Goal: Task Accomplishment & Management: Manage account settings

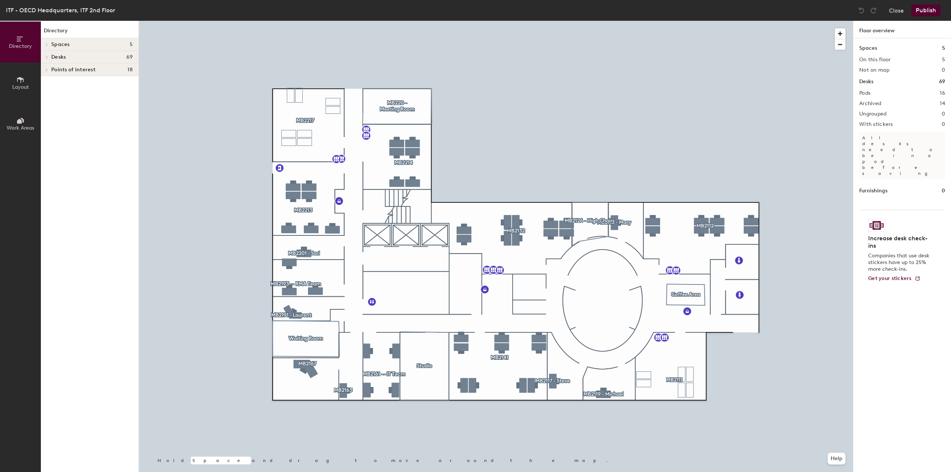
click at [46, 59] on div at bounding box center [46, 57] width 10 height 12
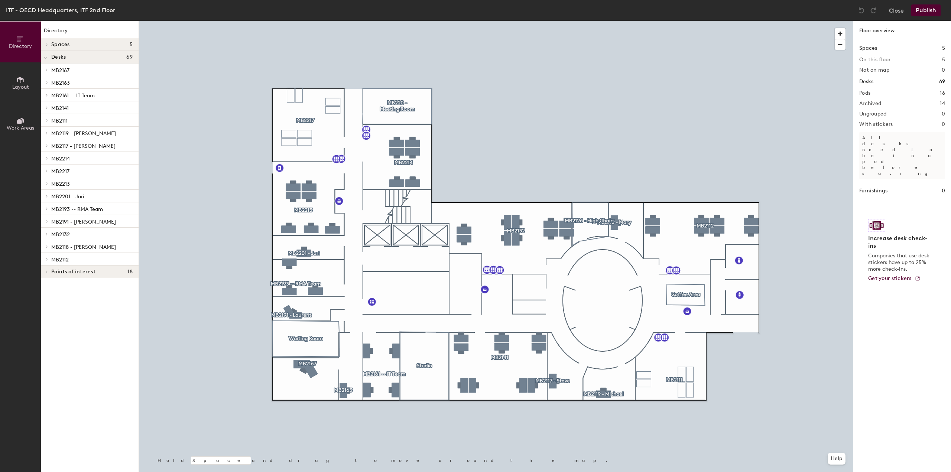
click at [46, 259] on icon at bounding box center [46, 259] width 3 height 4
click at [62, 272] on div "A" at bounding box center [90, 272] width 98 height 12
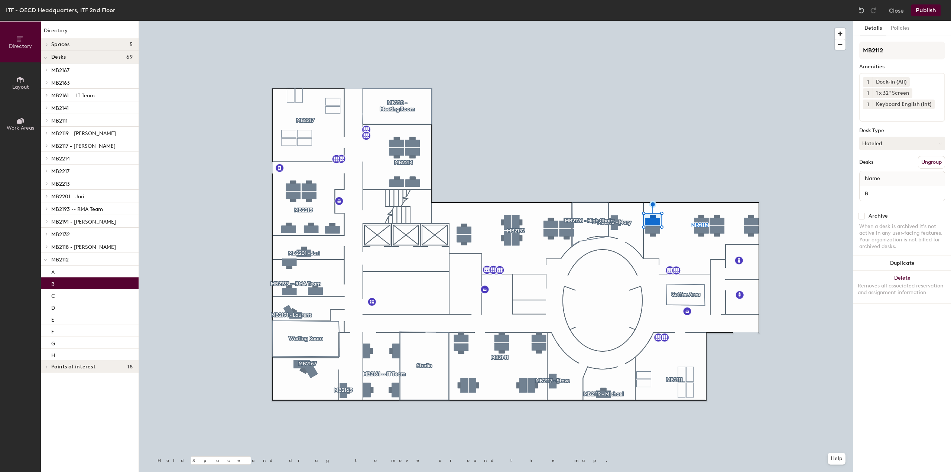
click at [65, 285] on div "B" at bounding box center [90, 283] width 98 height 12
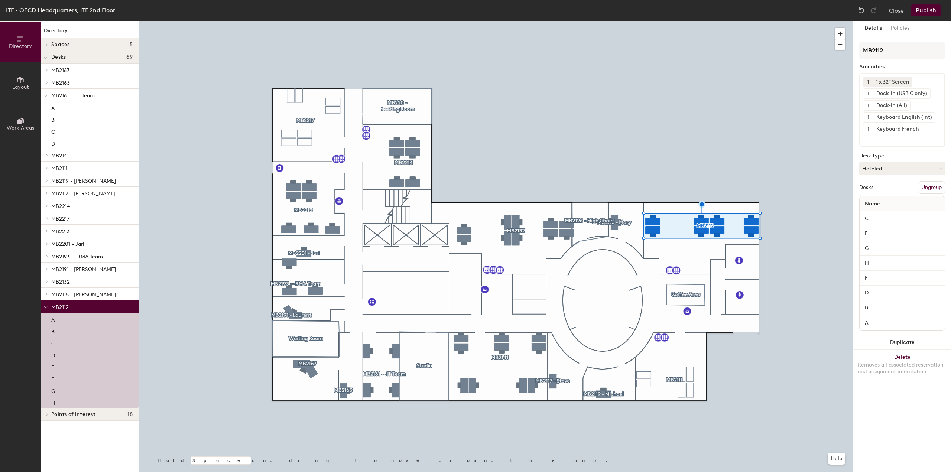
click at [54, 341] on p "C" at bounding box center [53, 342] width 4 height 9
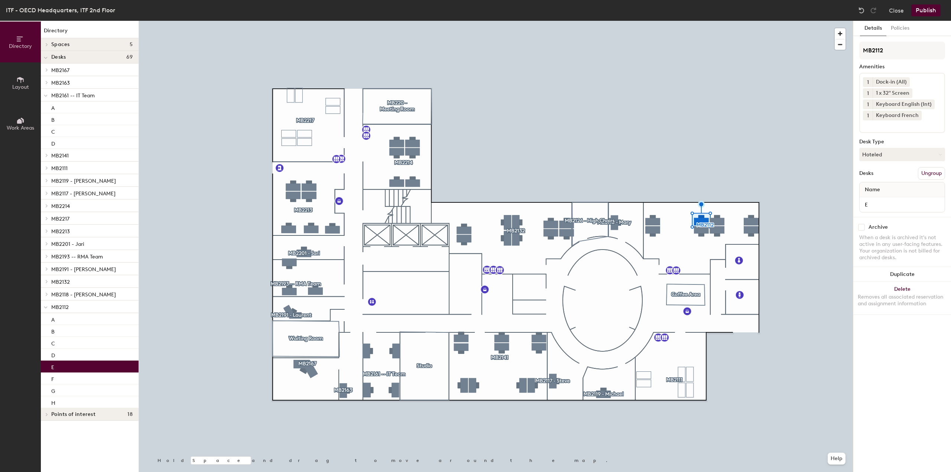
click at [55, 365] on div "E" at bounding box center [90, 367] width 98 height 12
click at [55, 380] on div "F" at bounding box center [90, 379] width 98 height 12
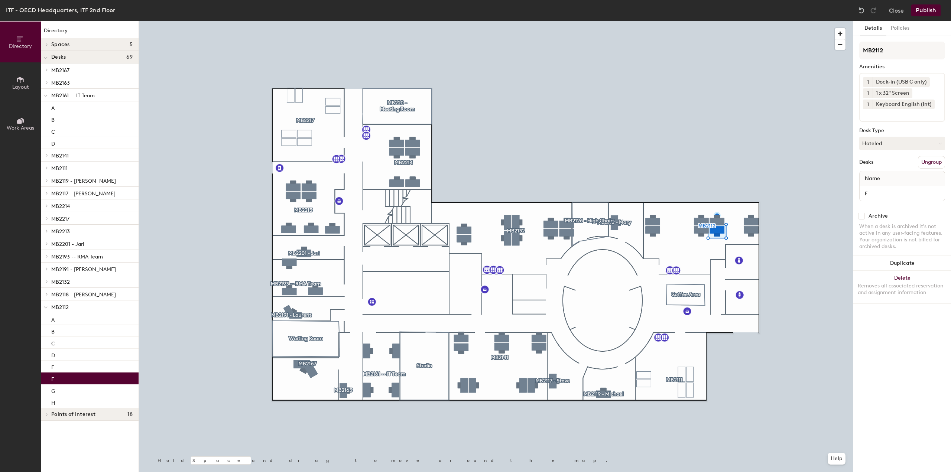
click at [900, 82] on div "Dock-in (USB C only)" at bounding box center [900, 82] width 57 height 10
click at [884, 83] on div "Dock-in (USB C only)" at bounding box center [900, 82] width 57 height 10
click at [885, 82] on div "Dock-in (USB C only)" at bounding box center [900, 82] width 57 height 10
click at [886, 82] on div "Dock-in (USB C only)" at bounding box center [900, 82] width 57 height 10
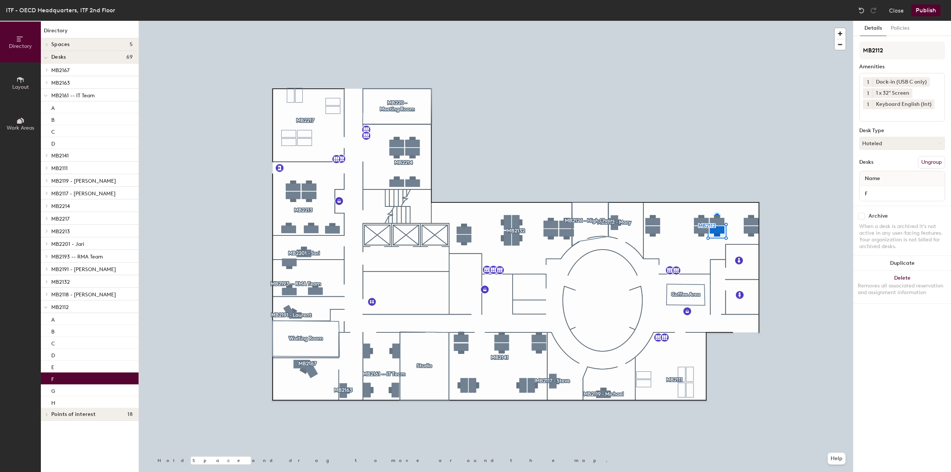
click at [898, 82] on div "Dock-in (USB C only)" at bounding box center [900, 82] width 57 height 10
click at [894, 82] on div "Dock-in (USB C only)" at bounding box center [900, 82] width 57 height 10
click at [880, 114] on input at bounding box center [896, 113] width 67 height 9
click at [21, 85] on span "Layout" at bounding box center [20, 87] width 17 height 6
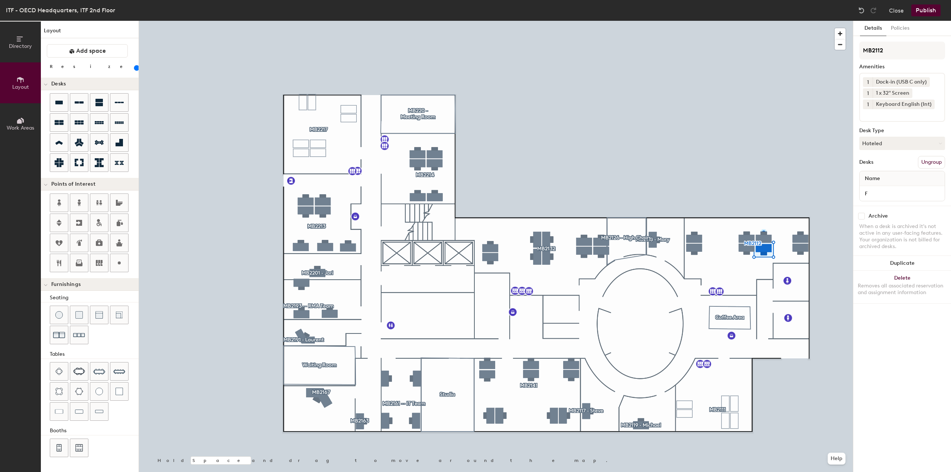
click at [17, 121] on icon at bounding box center [19, 121] width 5 height 5
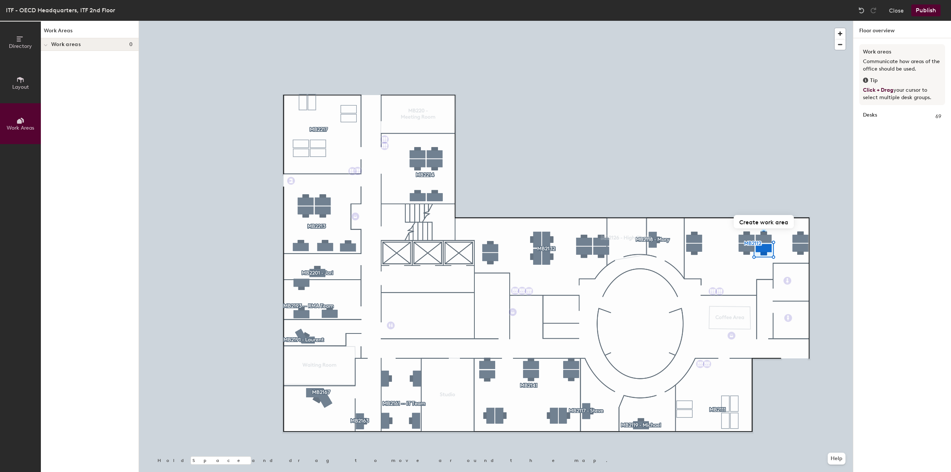
click at [44, 43] on span at bounding box center [46, 45] width 4 height 6
click at [21, 41] on icon at bounding box center [20, 39] width 8 height 8
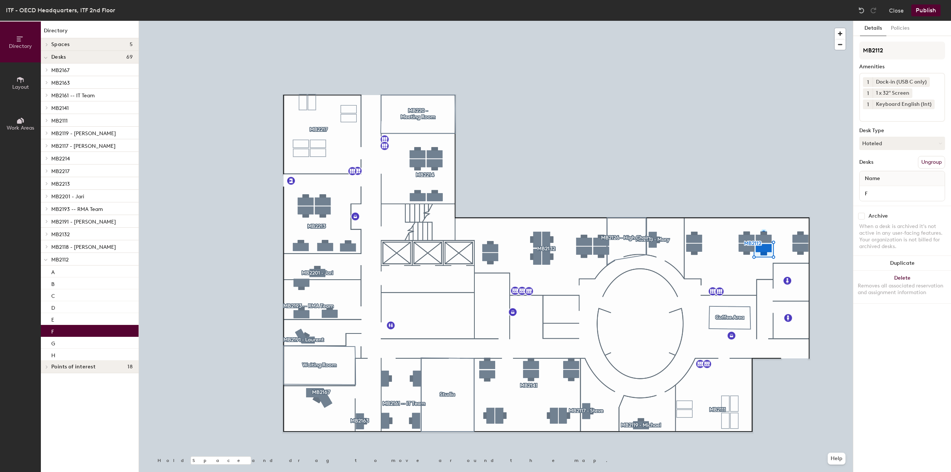
click at [43, 368] on span at bounding box center [46, 367] width 6 height 4
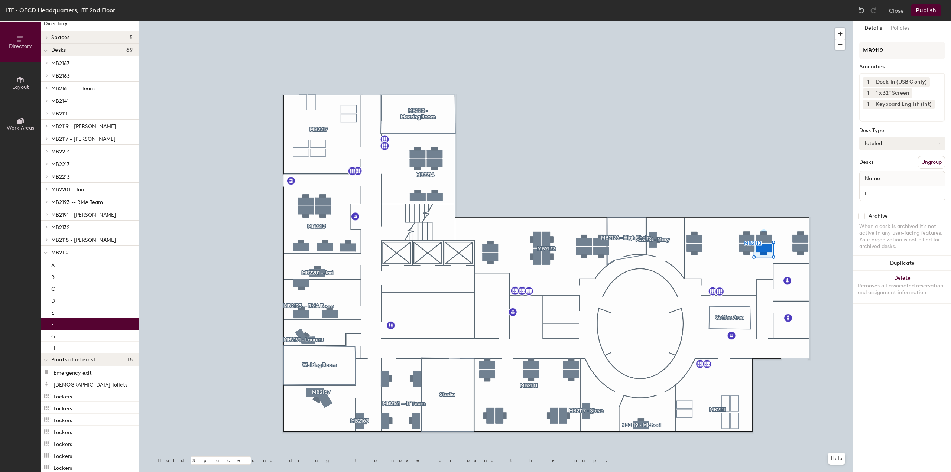
scroll to position [0, 0]
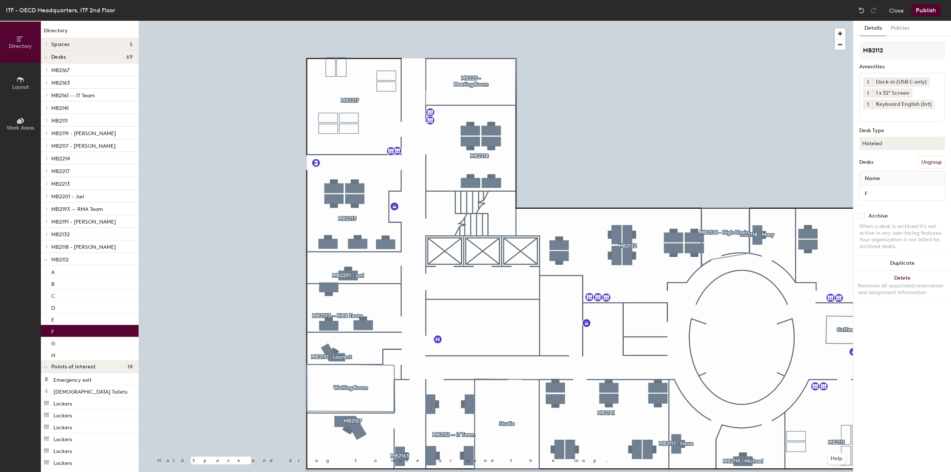
click at [901, 29] on button "Policies" at bounding box center [899, 28] width 27 height 15
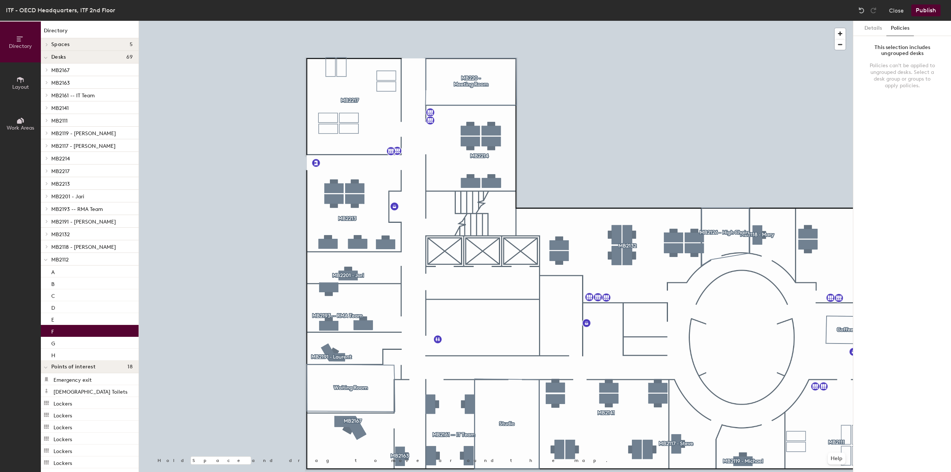
click at [874, 32] on button "Details" at bounding box center [873, 28] width 26 height 15
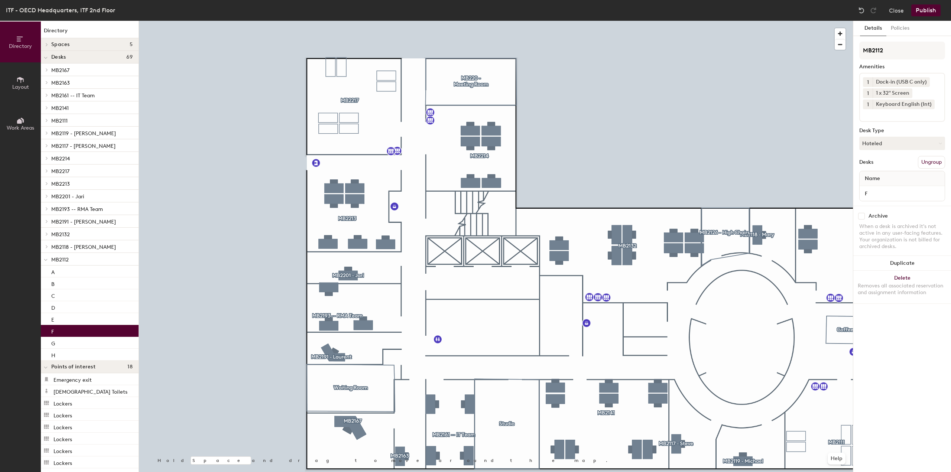
click at [82, 329] on div "F" at bounding box center [90, 331] width 98 height 12
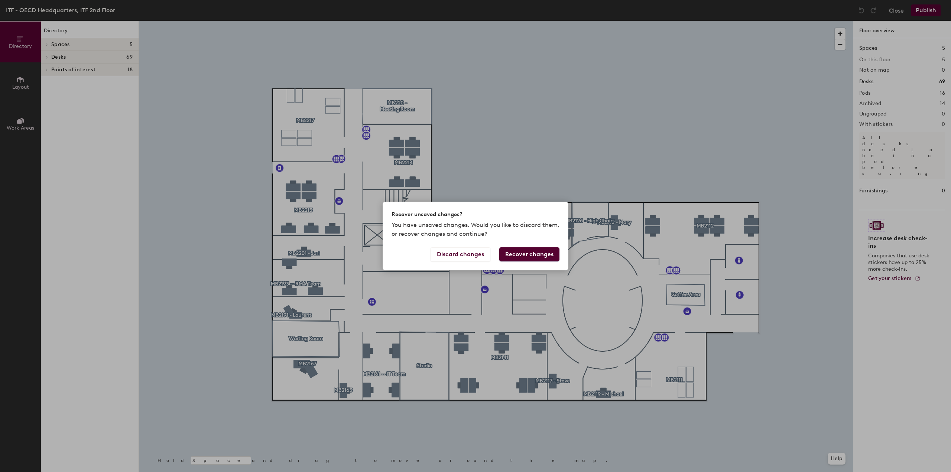
click at [467, 257] on button "Discard changes" at bounding box center [460, 254] width 60 height 14
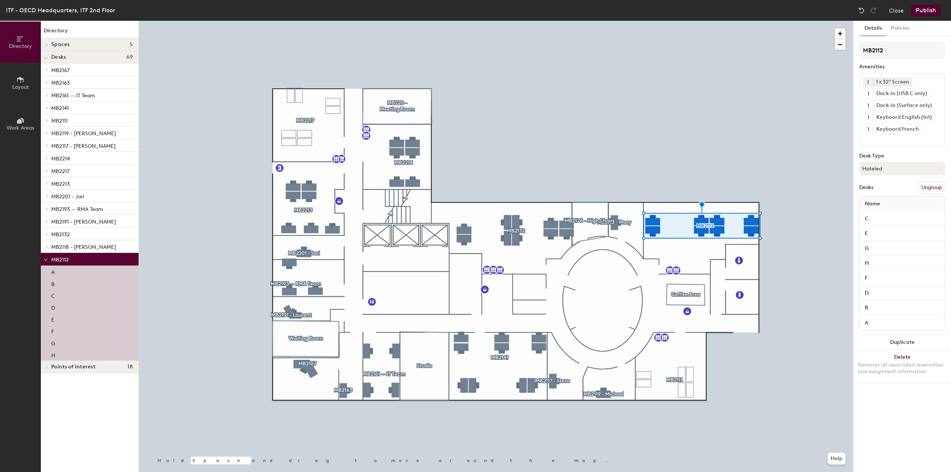
click at [59, 328] on div "F" at bounding box center [90, 331] width 98 height 12
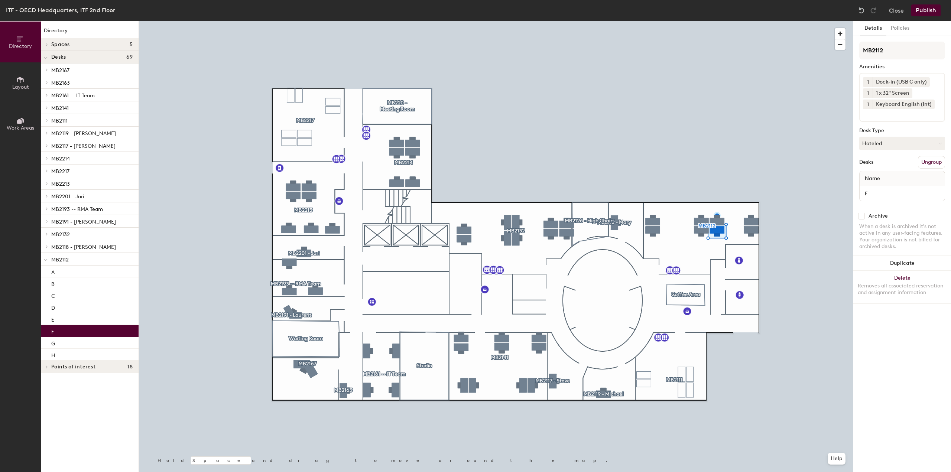
click at [912, 116] on input at bounding box center [896, 113] width 67 height 9
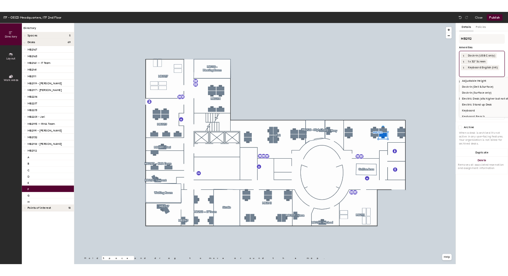
scroll to position [36, 0]
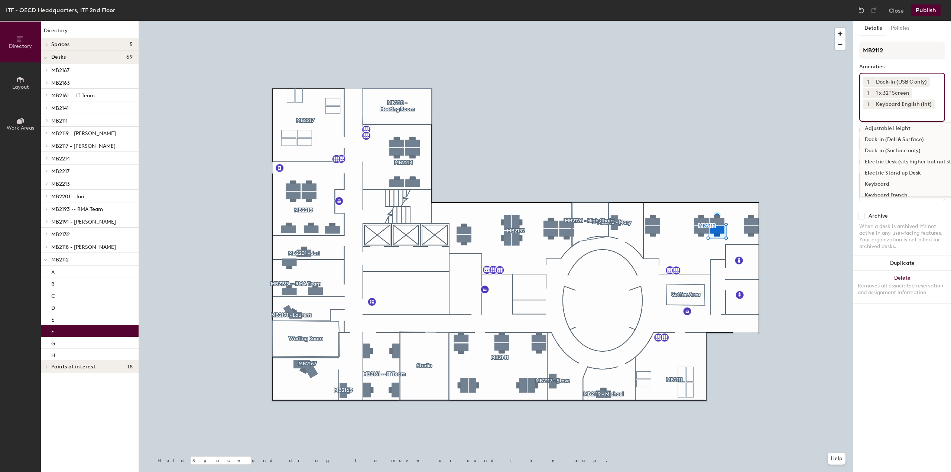
click at [923, 139] on div "Dock-in (Dell & Surface)" at bounding box center [917, 139] width 114 height 11
click at [926, 81] on icon at bounding box center [925, 81] width 5 height 5
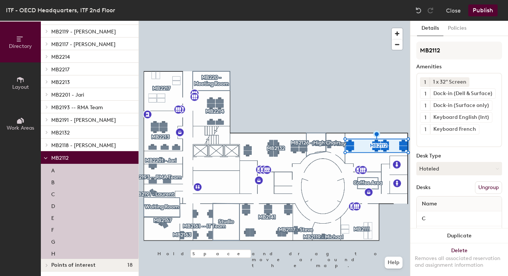
scroll to position [103, 0]
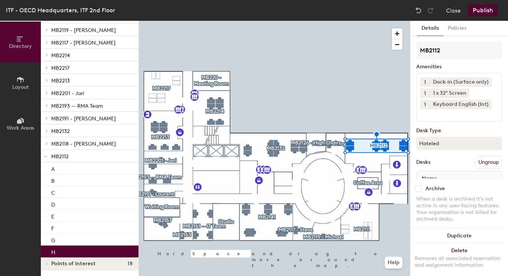
click at [65, 251] on div "H" at bounding box center [90, 252] width 98 height 12
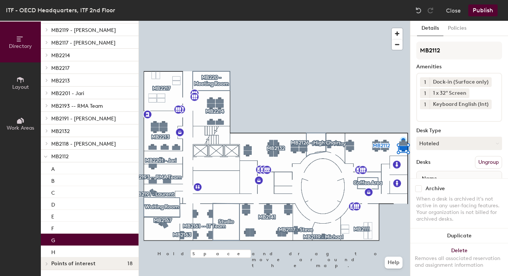
click at [66, 236] on div "G" at bounding box center [90, 240] width 98 height 12
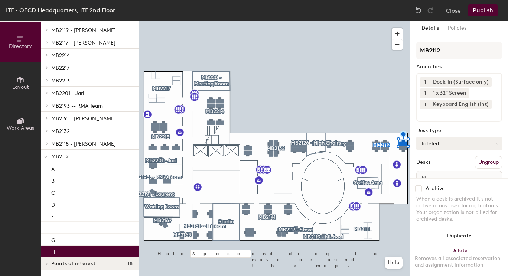
click at [61, 249] on div "H" at bounding box center [90, 252] width 98 height 12
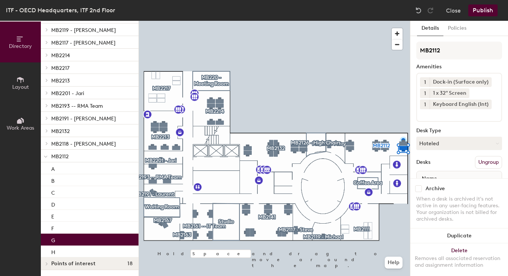
click at [65, 239] on div "G" at bounding box center [90, 240] width 98 height 12
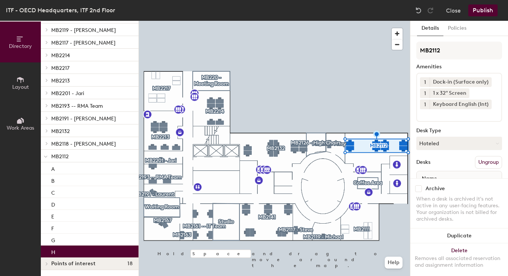
click at [56, 252] on div "H" at bounding box center [90, 252] width 98 height 12
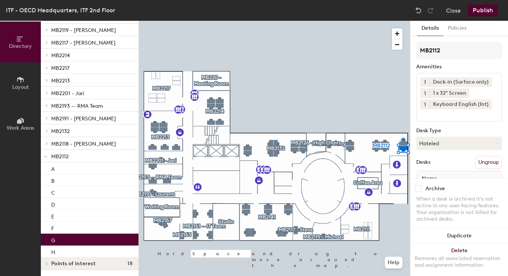
click at [60, 243] on div "G" at bounding box center [90, 240] width 98 height 12
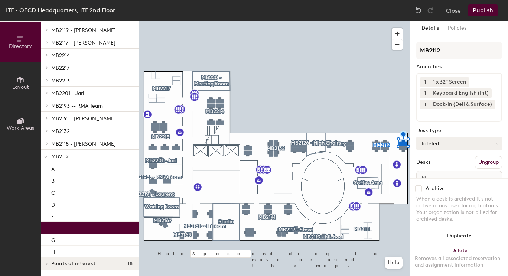
click at [58, 230] on div "F" at bounding box center [90, 228] width 98 height 12
click at [490, 105] on icon at bounding box center [491, 104] width 3 height 3
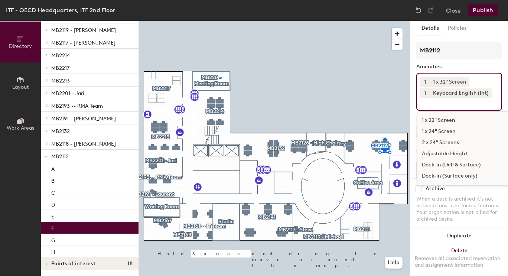
click at [458, 105] on input at bounding box center [453, 102] width 67 height 9
click at [464, 174] on div "Dock-in (Surface only)" at bounding box center [474, 175] width 114 height 11
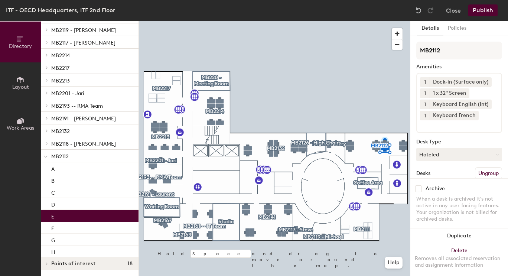
click at [85, 213] on div "E" at bounding box center [90, 216] width 98 height 12
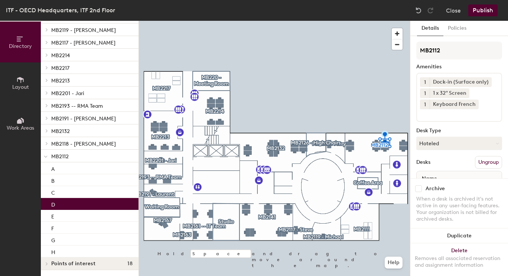
click at [88, 203] on div "D" at bounding box center [90, 204] width 98 height 12
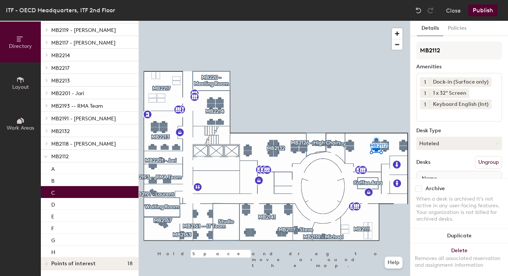
click at [88, 190] on div "C" at bounding box center [90, 192] width 98 height 12
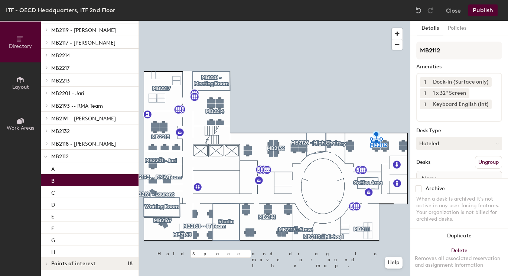
click at [93, 176] on div "B" at bounding box center [90, 180] width 98 height 12
click at [97, 168] on div "A" at bounding box center [90, 168] width 98 height 12
click at [67, 182] on div "B" at bounding box center [90, 180] width 98 height 12
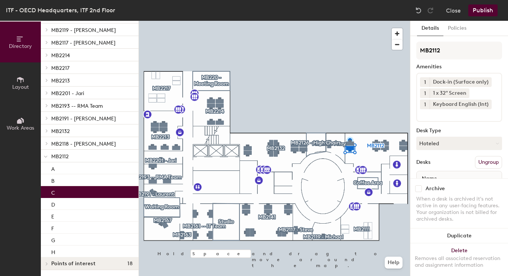
click at [66, 191] on div "C" at bounding box center [90, 192] width 98 height 12
click at [487, 103] on icon at bounding box center [487, 104] width 3 height 3
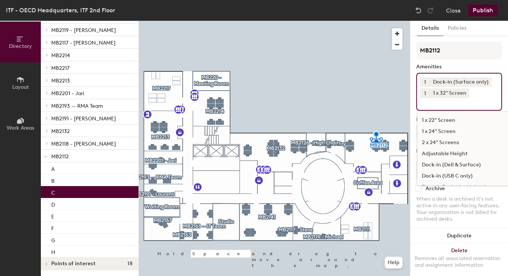
click at [481, 106] on input at bounding box center [453, 102] width 67 height 9
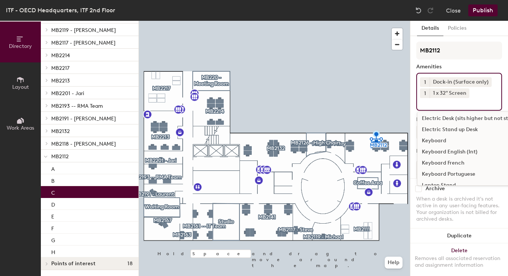
scroll to position [69, 0]
click at [471, 162] on div "Keyboard French" at bounding box center [474, 162] width 114 height 11
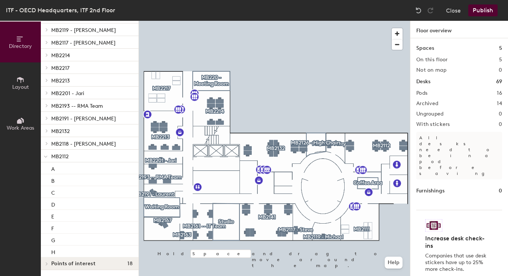
click at [475, 11] on button "Publish" at bounding box center [482, 10] width 29 height 12
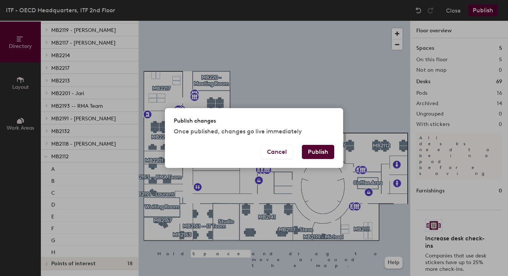
click at [312, 151] on button "Publish" at bounding box center [318, 152] width 32 height 14
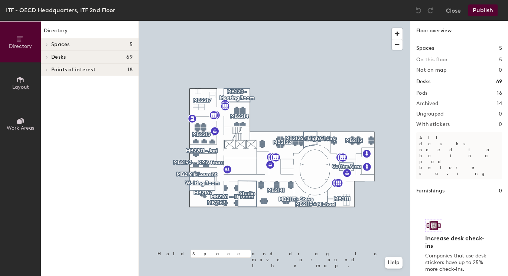
click at [46, 57] on icon at bounding box center [46, 57] width 3 height 4
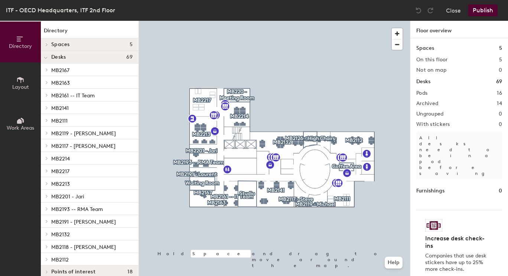
scroll to position [8, 0]
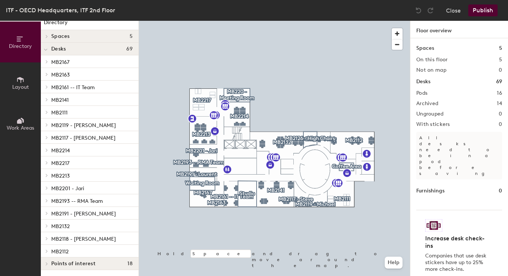
click at [45, 248] on div at bounding box center [46, 251] width 10 height 12
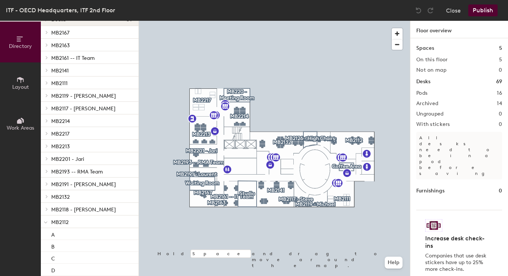
scroll to position [38, 0]
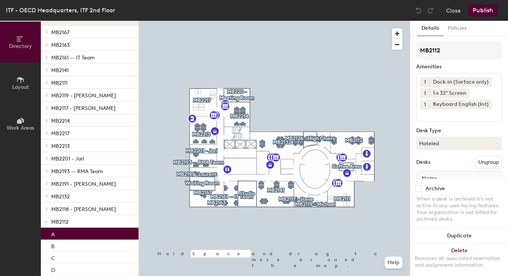
click at [84, 235] on div "A" at bounding box center [90, 234] width 98 height 12
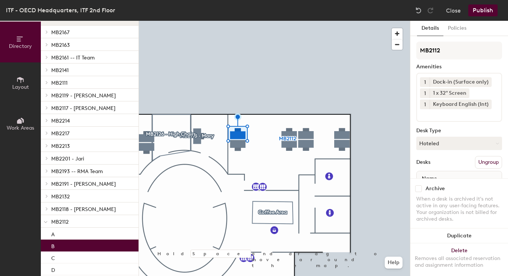
click at [61, 246] on div "B" at bounding box center [90, 246] width 98 height 12
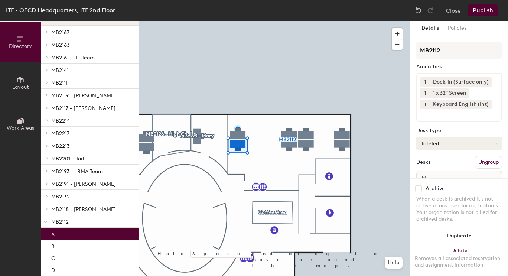
click at [65, 236] on div "A" at bounding box center [90, 234] width 98 height 12
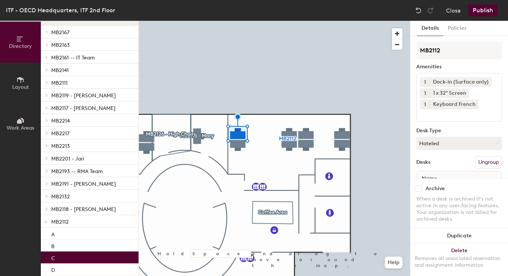
click at [64, 251] on div "C" at bounding box center [90, 257] width 98 height 12
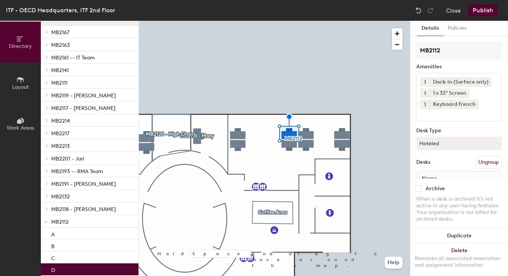
click at [65, 267] on div "D" at bounding box center [90, 269] width 98 height 12
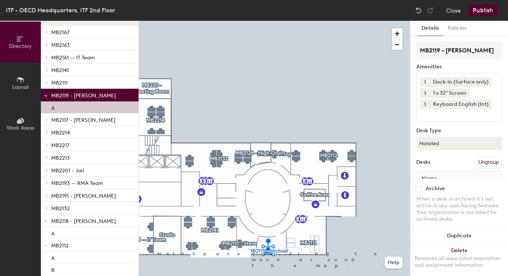
click at [118, 107] on div "A" at bounding box center [90, 107] width 98 height 12
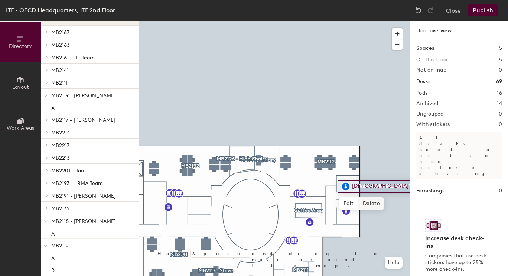
drag, startPoint x: 371, startPoint y: 146, endPoint x: 381, endPoint y: 202, distance: 57.0
click at [381, 202] on span "Delete" at bounding box center [371, 203] width 26 height 13
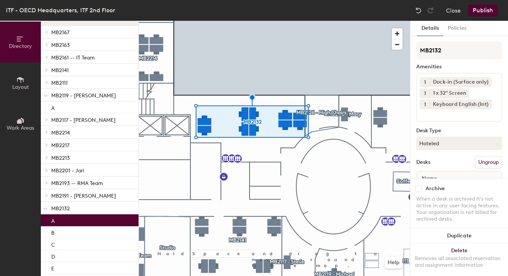
click at [78, 222] on div "A" at bounding box center [90, 220] width 98 height 12
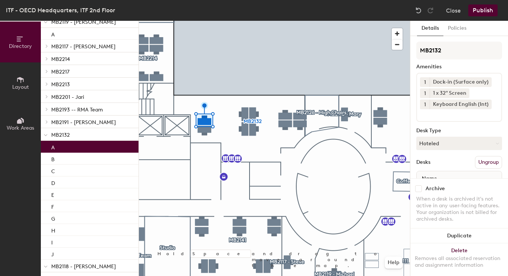
scroll to position [113, 0]
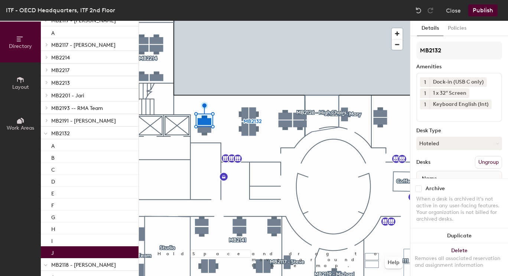
click at [72, 255] on div "J" at bounding box center [90, 252] width 98 height 12
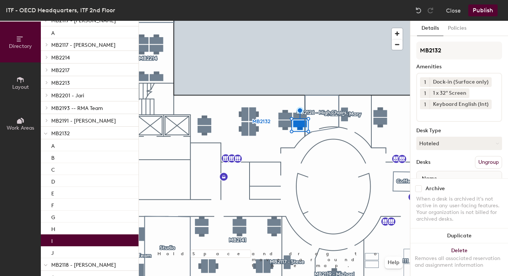
click at [74, 241] on div "I" at bounding box center [90, 240] width 98 height 12
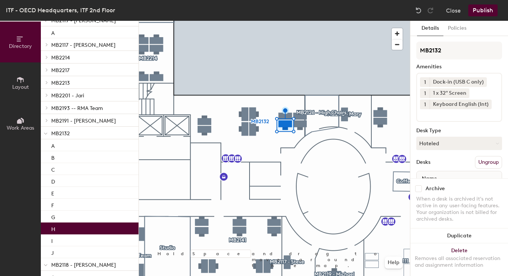
click at [75, 225] on div "H" at bounding box center [90, 228] width 98 height 12
click at [484, 81] on icon at bounding box center [482, 81] width 5 height 5
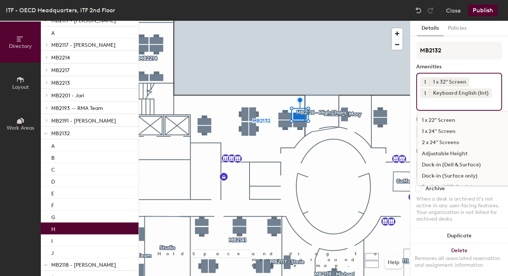
click at [451, 105] on input at bounding box center [453, 102] width 67 height 9
click at [468, 153] on div "Dock-in (Dell & Surface)" at bounding box center [474, 154] width 114 height 11
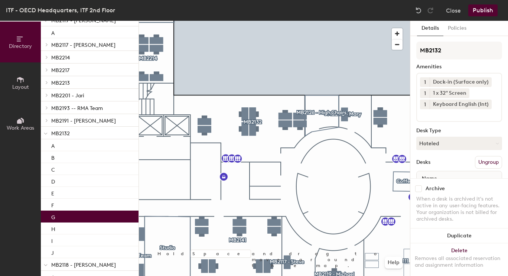
click at [77, 218] on div "G" at bounding box center [90, 217] width 98 height 12
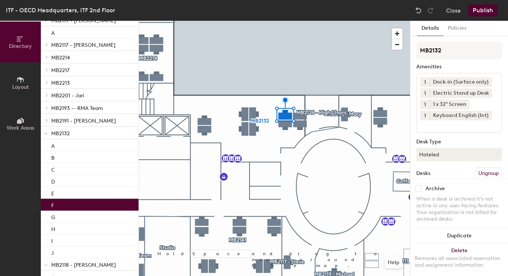
click at [77, 202] on div "F" at bounding box center [90, 205] width 98 height 12
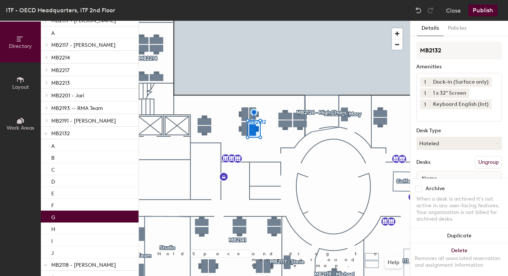
click at [75, 220] on div "G" at bounding box center [90, 217] width 98 height 12
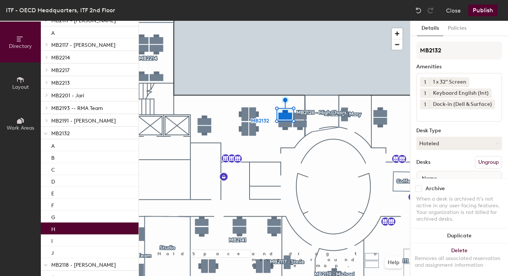
click at [73, 233] on div "H" at bounding box center [90, 228] width 98 height 12
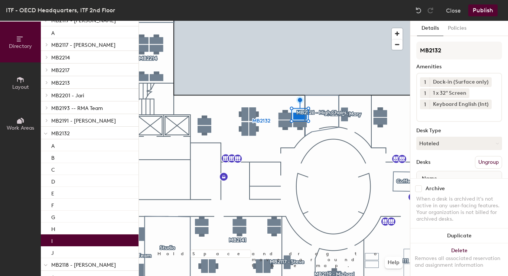
click at [75, 242] on div "I" at bounding box center [90, 240] width 98 height 12
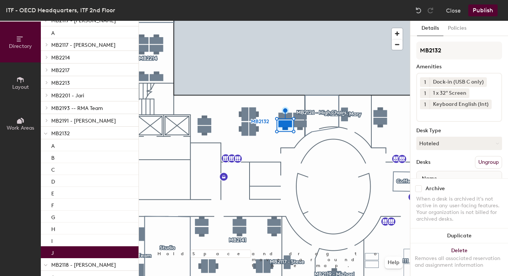
click at [75, 251] on div "J" at bounding box center [90, 252] width 98 height 12
click at [483, 81] on icon at bounding box center [482, 81] width 5 height 5
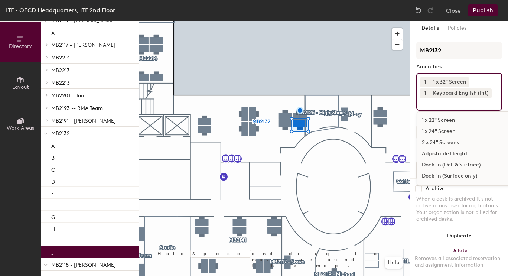
click at [465, 104] on input at bounding box center [453, 102] width 67 height 9
click at [480, 161] on div "Dock-in (Dell & Surface)" at bounding box center [474, 164] width 114 height 11
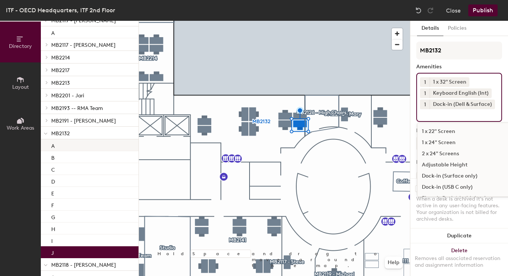
click at [83, 146] on div "A" at bounding box center [90, 145] width 98 height 12
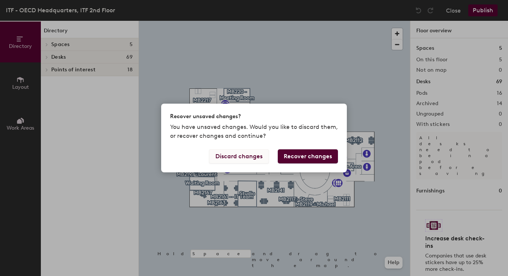
click at [247, 156] on button "Discard changes" at bounding box center [239, 156] width 60 height 14
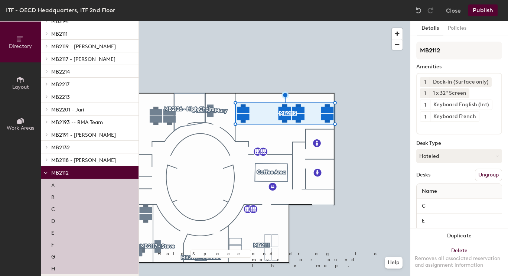
scroll to position [93, 0]
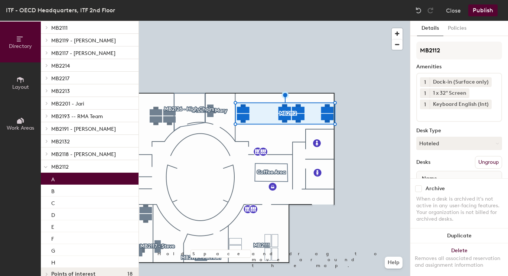
click at [73, 178] on div "A" at bounding box center [90, 179] width 98 height 12
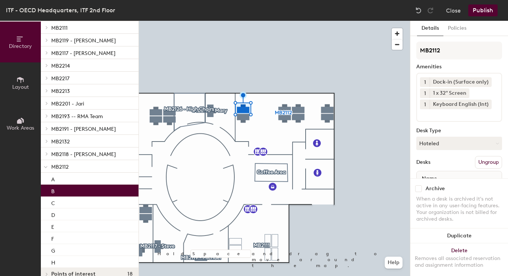
click at [71, 190] on div "B" at bounding box center [90, 191] width 98 height 12
click at [69, 205] on div "C" at bounding box center [90, 202] width 98 height 12
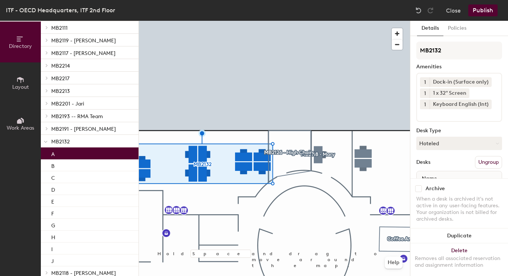
click at [71, 154] on div "A" at bounding box center [90, 153] width 98 height 12
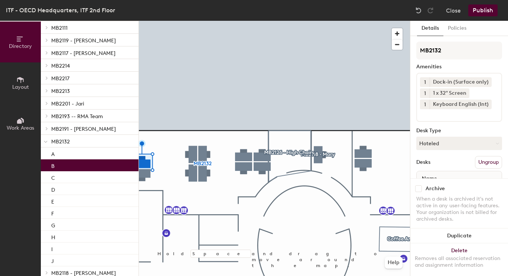
click at [68, 165] on div "B" at bounding box center [90, 165] width 98 height 12
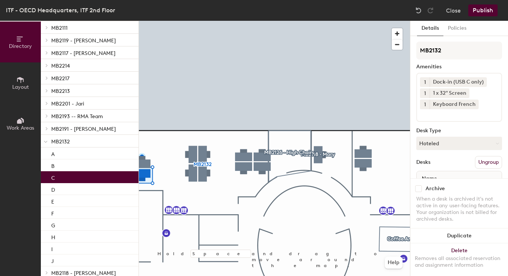
click at [66, 180] on div "C" at bounding box center [90, 177] width 98 height 12
click at [484, 79] on icon at bounding box center [482, 81] width 5 height 5
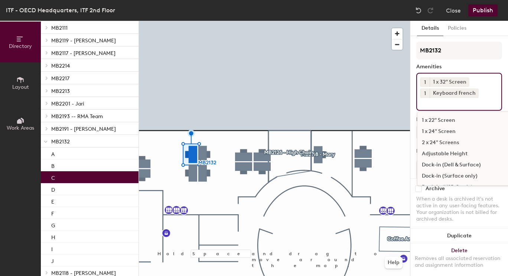
click at [456, 103] on input at bounding box center [453, 102] width 67 height 9
click at [471, 166] on div "Dock-in (Dell & Surface)" at bounding box center [474, 164] width 114 height 11
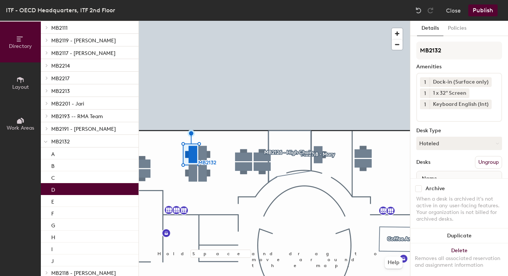
click at [105, 185] on div "D" at bounding box center [90, 189] width 98 height 12
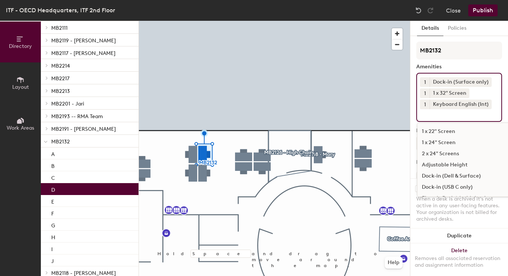
click at [450, 110] on input at bounding box center [453, 113] width 67 height 9
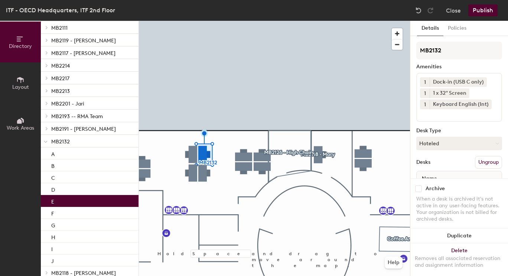
click at [97, 202] on div "E" at bounding box center [90, 201] width 98 height 12
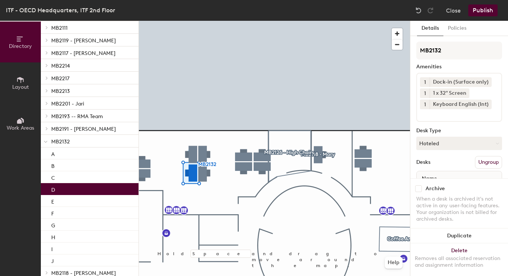
click at [93, 190] on div "D" at bounding box center [90, 189] width 98 height 12
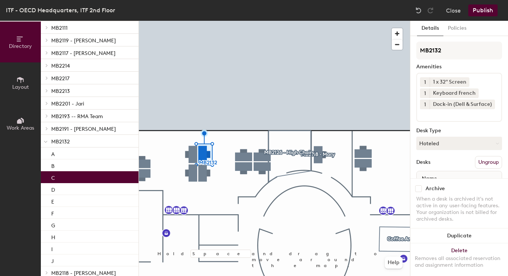
click at [88, 178] on div "C" at bounding box center [90, 177] width 98 height 12
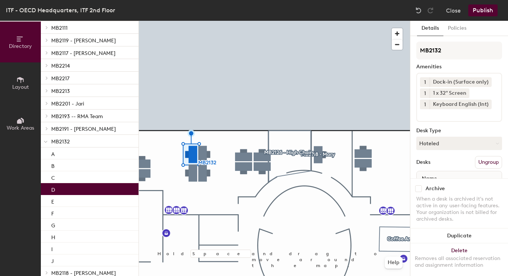
click at [87, 192] on div "D" at bounding box center [90, 189] width 98 height 12
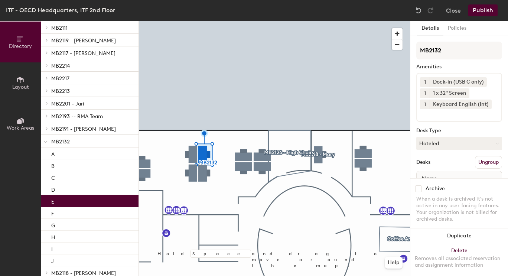
click at [86, 201] on div "E" at bounding box center [90, 201] width 98 height 12
click at [481, 80] on icon at bounding box center [482, 81] width 5 height 5
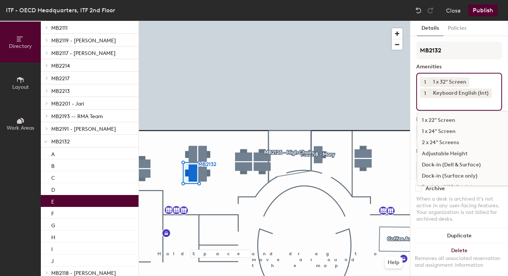
click at [449, 108] on div "1 1 x 32" Screen 1 Keyboard English (Int) 1 x 22" Screen 1 x 24" Screen 2 x 24"…" at bounding box center [459, 92] width 86 height 38
click at [473, 168] on div "Dock-in (Dell & Surface)" at bounding box center [474, 164] width 114 height 11
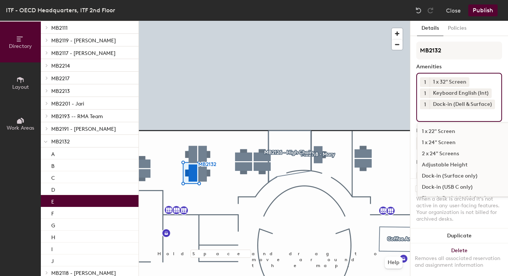
click at [480, 12] on button "Publish" at bounding box center [482, 10] width 29 height 12
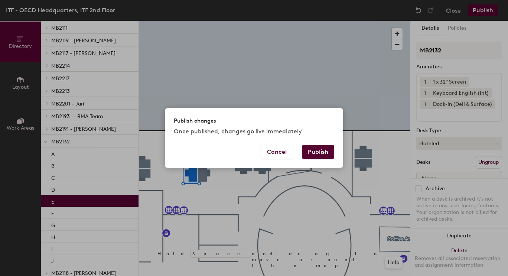
click at [325, 156] on button "Publish" at bounding box center [318, 152] width 32 height 14
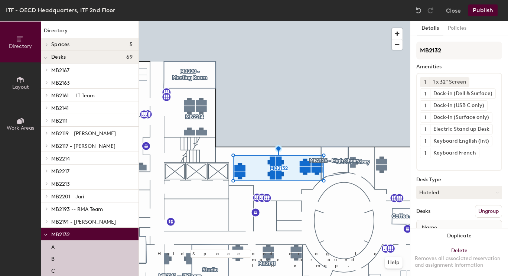
scroll to position [105, 0]
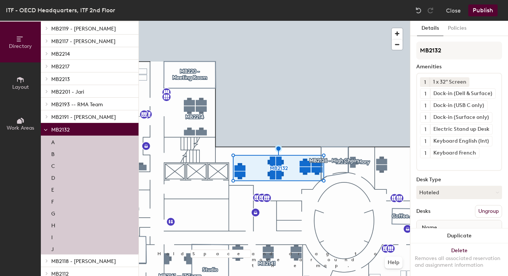
click at [64, 189] on div "E" at bounding box center [90, 189] width 98 height 12
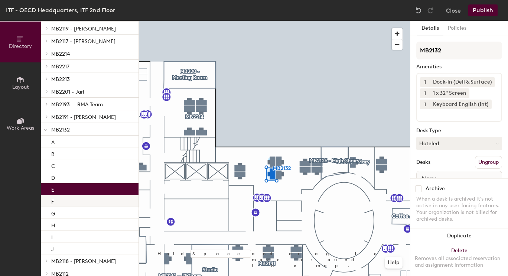
click at [63, 201] on div "F" at bounding box center [90, 201] width 98 height 12
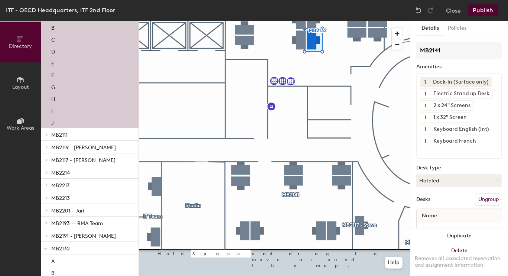
scroll to position [224, 0]
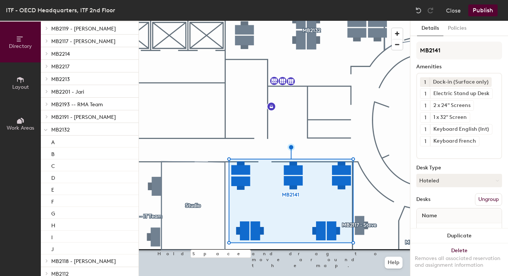
click at [44, 134] on div at bounding box center [46, 129] width 10 height 12
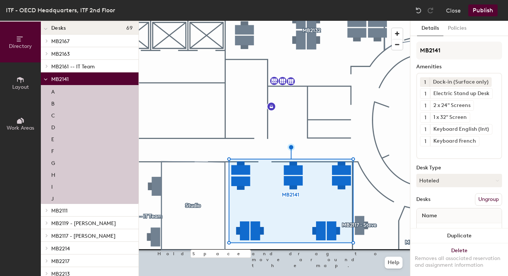
scroll to position [29, 0]
click at [69, 94] on div "A" at bounding box center [90, 91] width 98 height 12
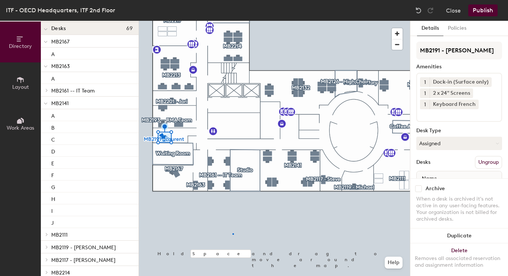
click at [233, 21] on div at bounding box center [274, 21] width 271 height 0
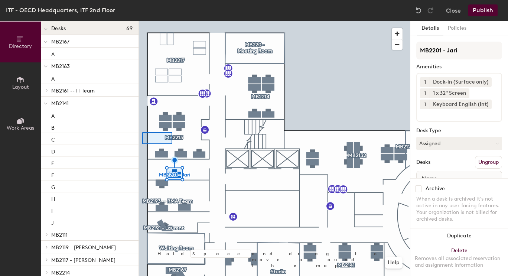
click at [141, 21] on div at bounding box center [274, 21] width 271 height 0
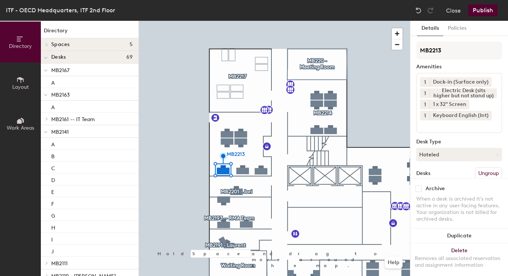
scroll to position [29, 0]
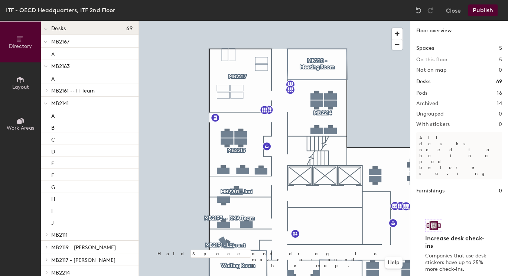
click at [478, 11] on button "Publish" at bounding box center [482, 10] width 29 height 12
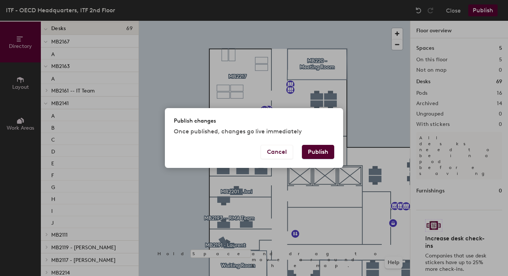
click at [310, 148] on button "Publish" at bounding box center [318, 152] width 32 height 14
